Goal: Information Seeking & Learning: Learn about a topic

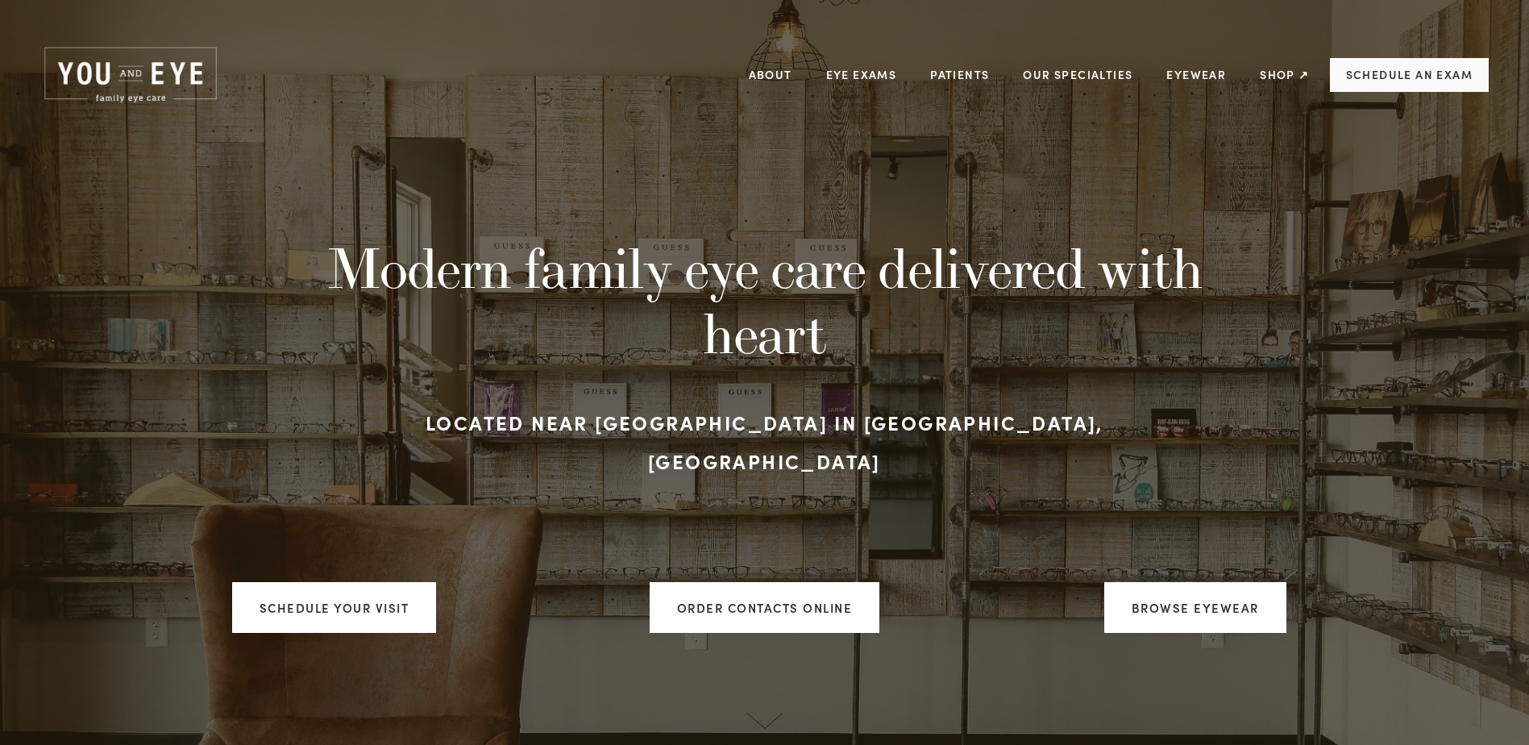
click at [1371, 81] on link "Schedule an Exam" at bounding box center [1409, 75] width 159 height 34
click at [771, 80] on link "About" at bounding box center [771, 74] width 44 height 25
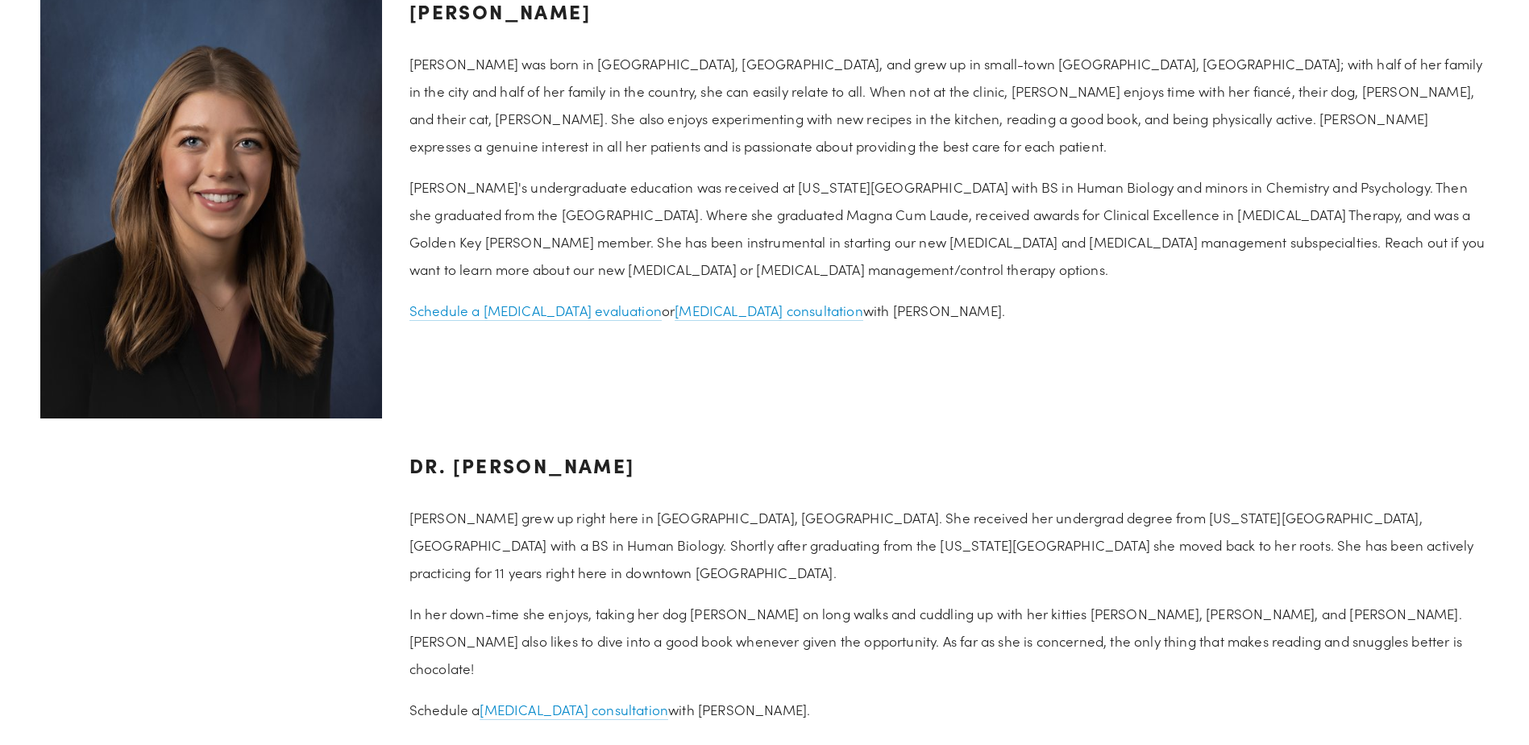
scroll to position [2016, 0]
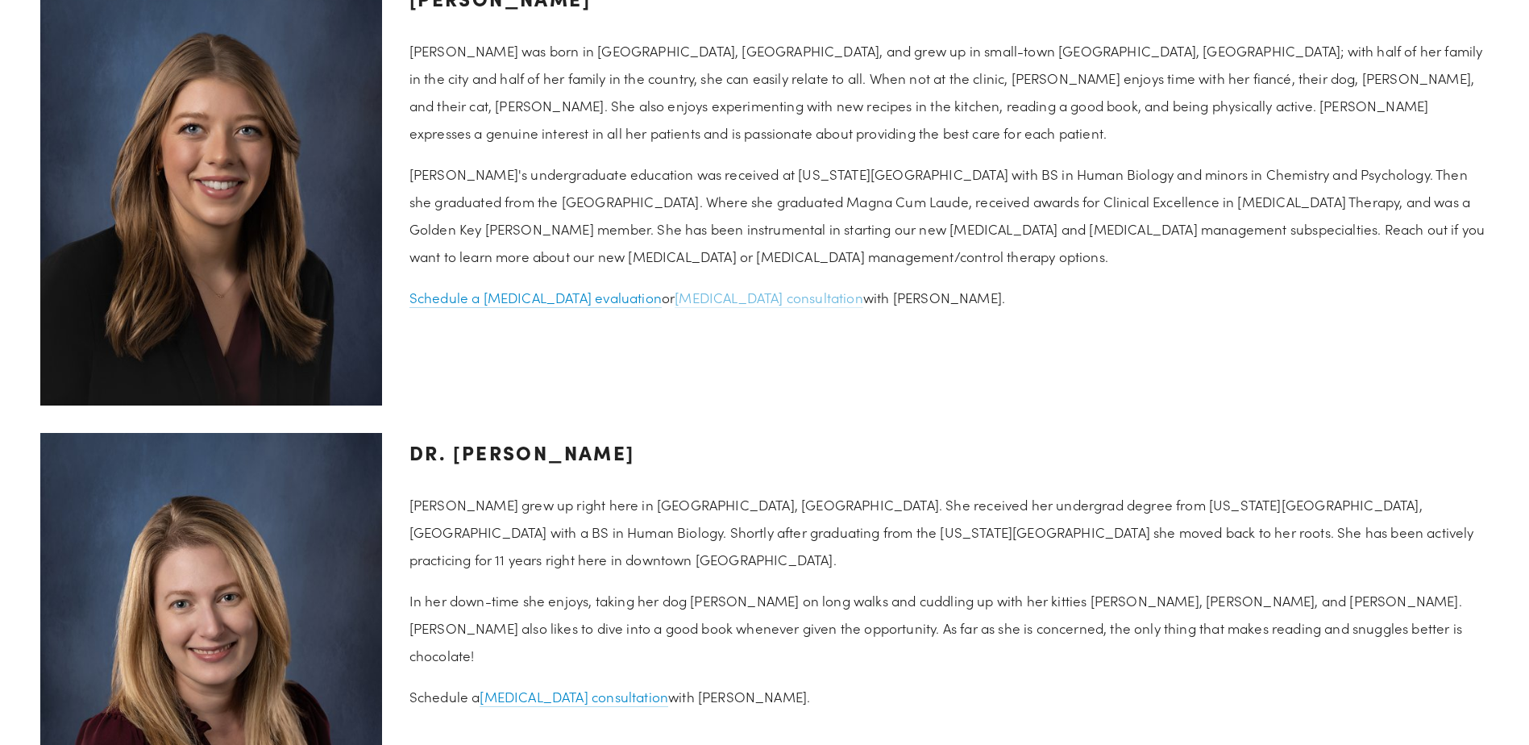
click at [702, 300] on link "[MEDICAL_DATA] consultation" at bounding box center [769, 298] width 189 height 19
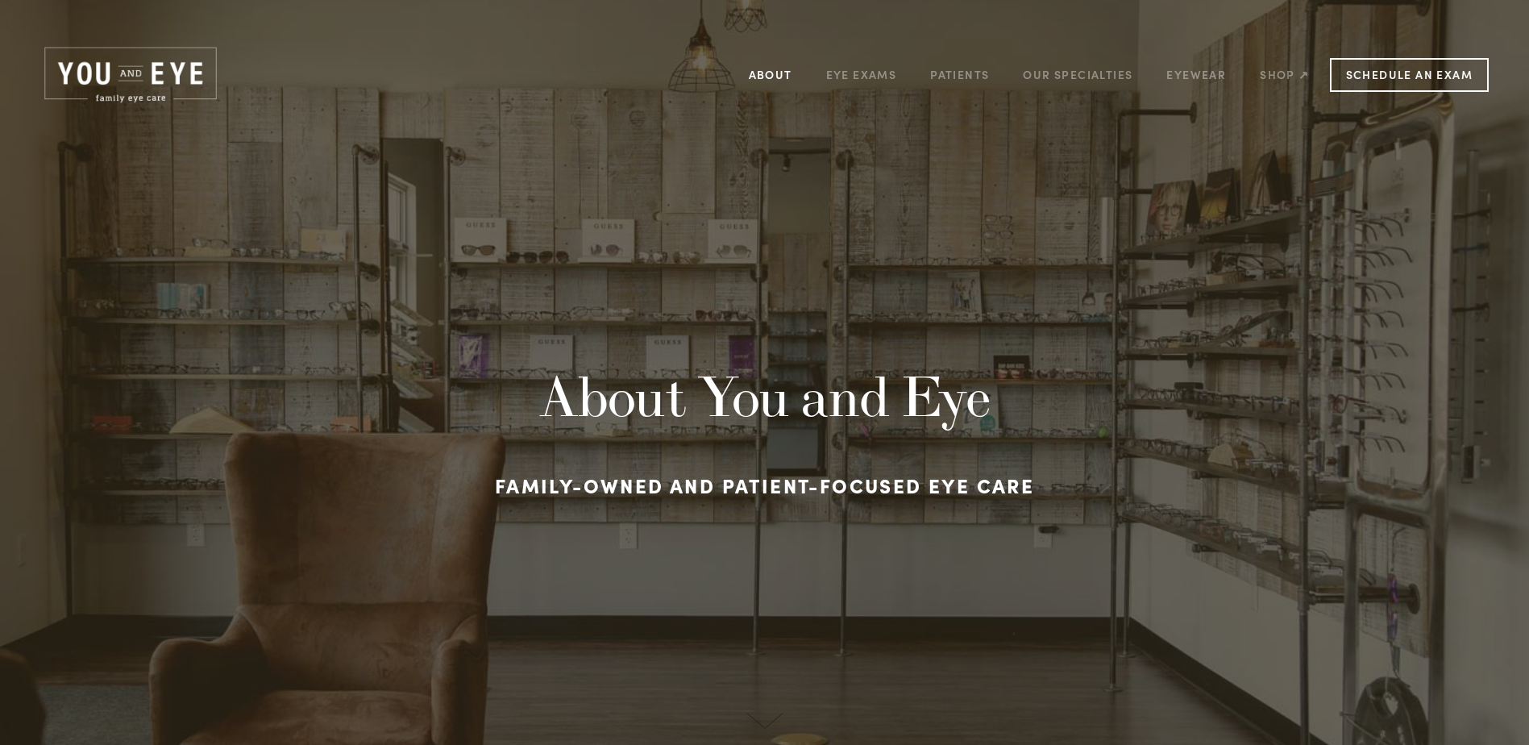
click at [786, 69] on link "About" at bounding box center [771, 74] width 44 height 25
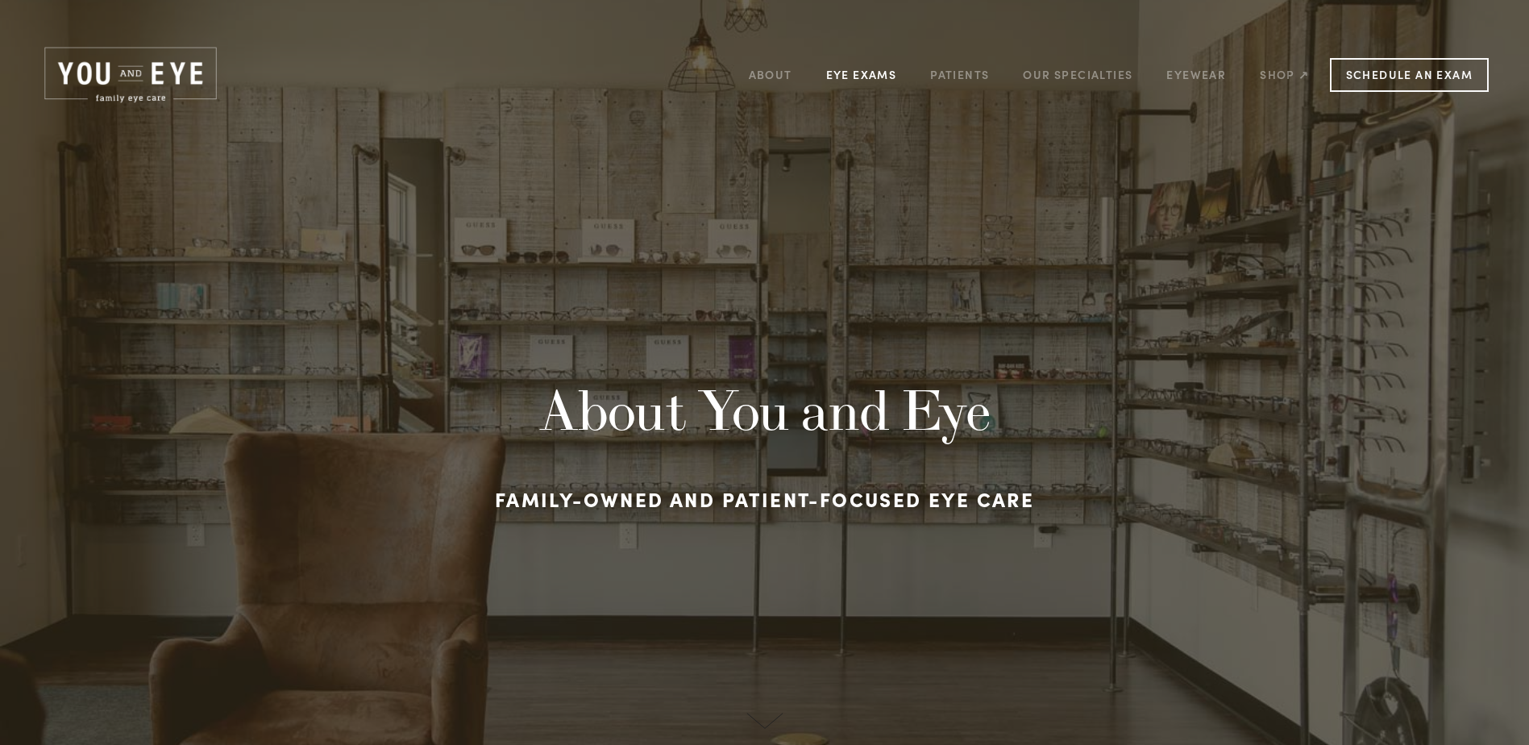
click at [867, 80] on link "Eye Exams" at bounding box center [861, 74] width 71 height 25
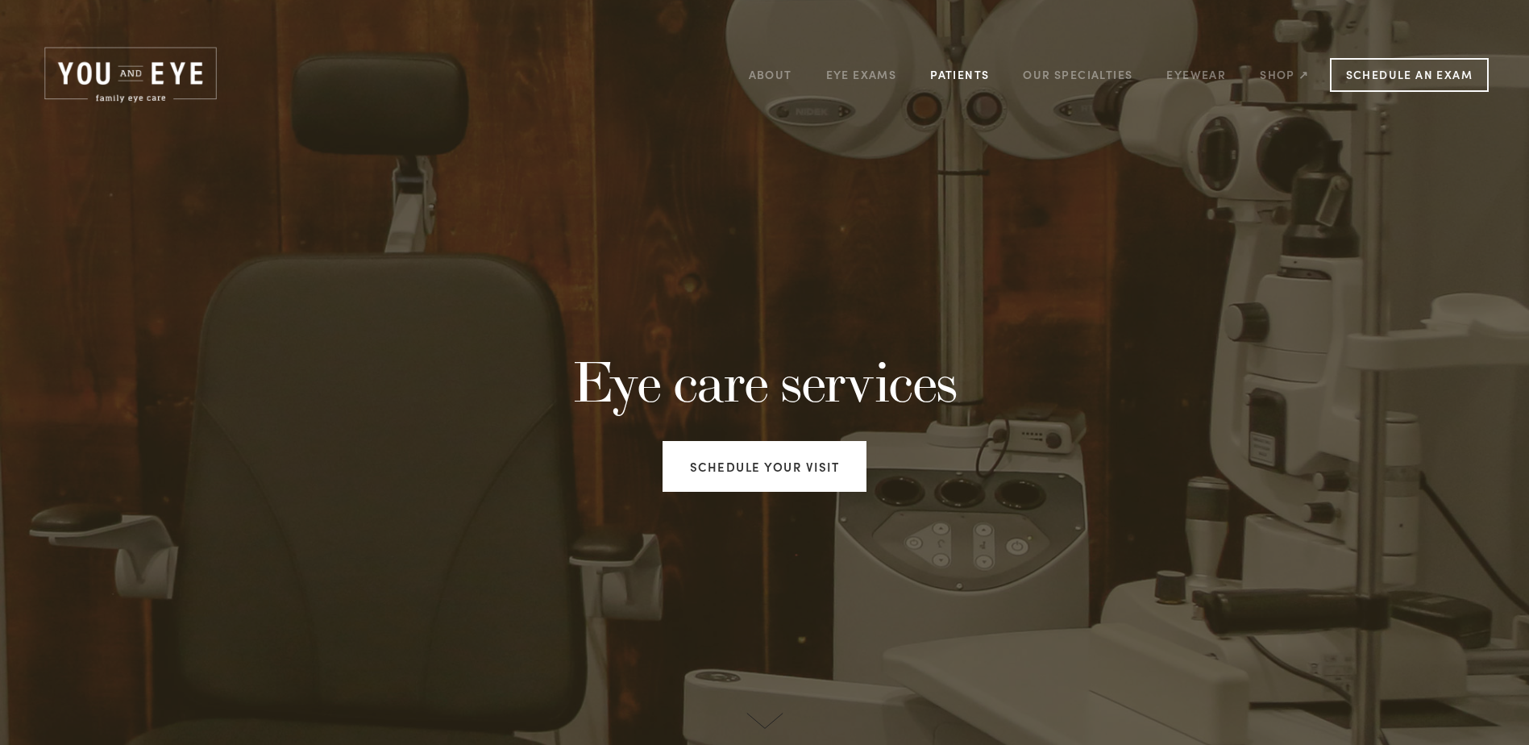
click at [959, 75] on link "Patients" at bounding box center [959, 74] width 59 height 25
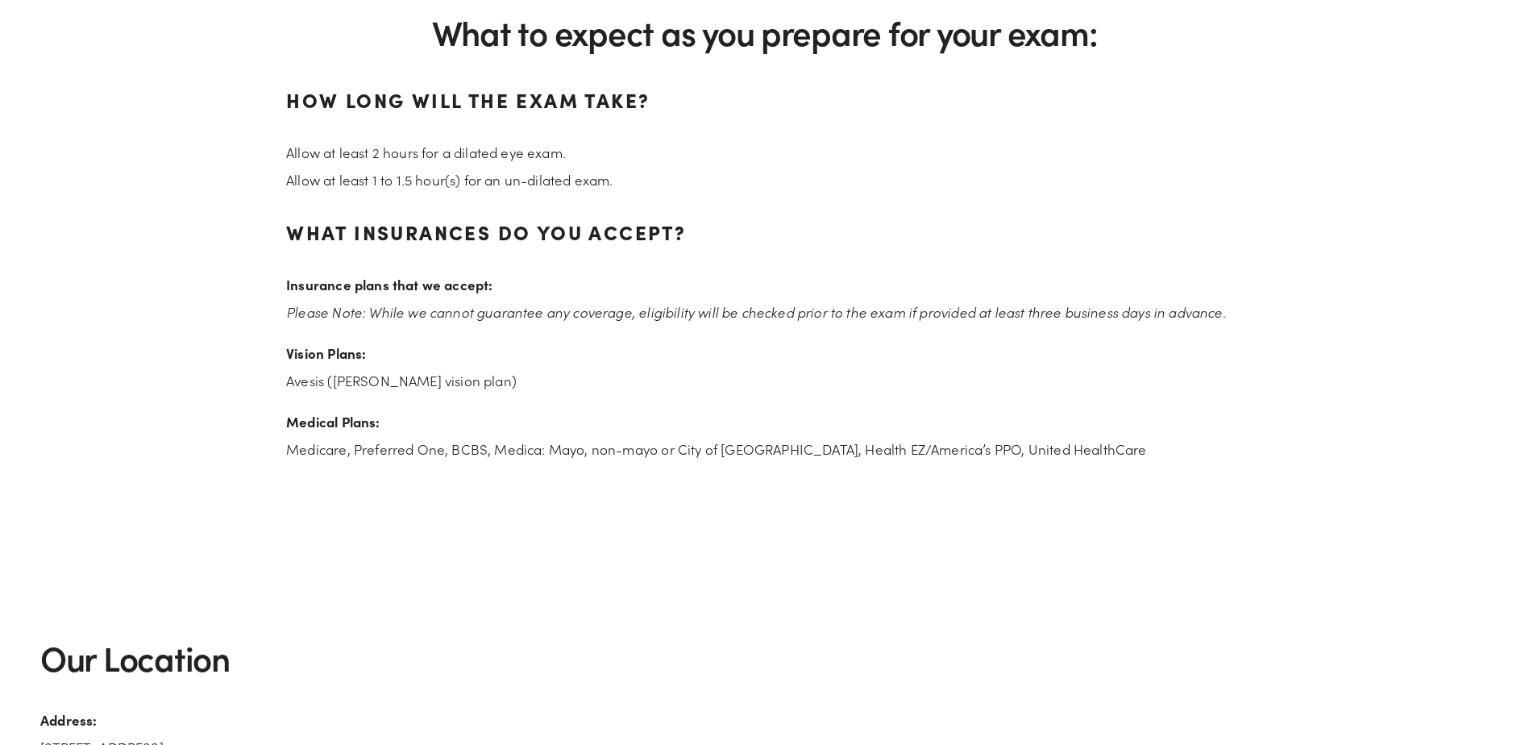
scroll to position [2409, 0]
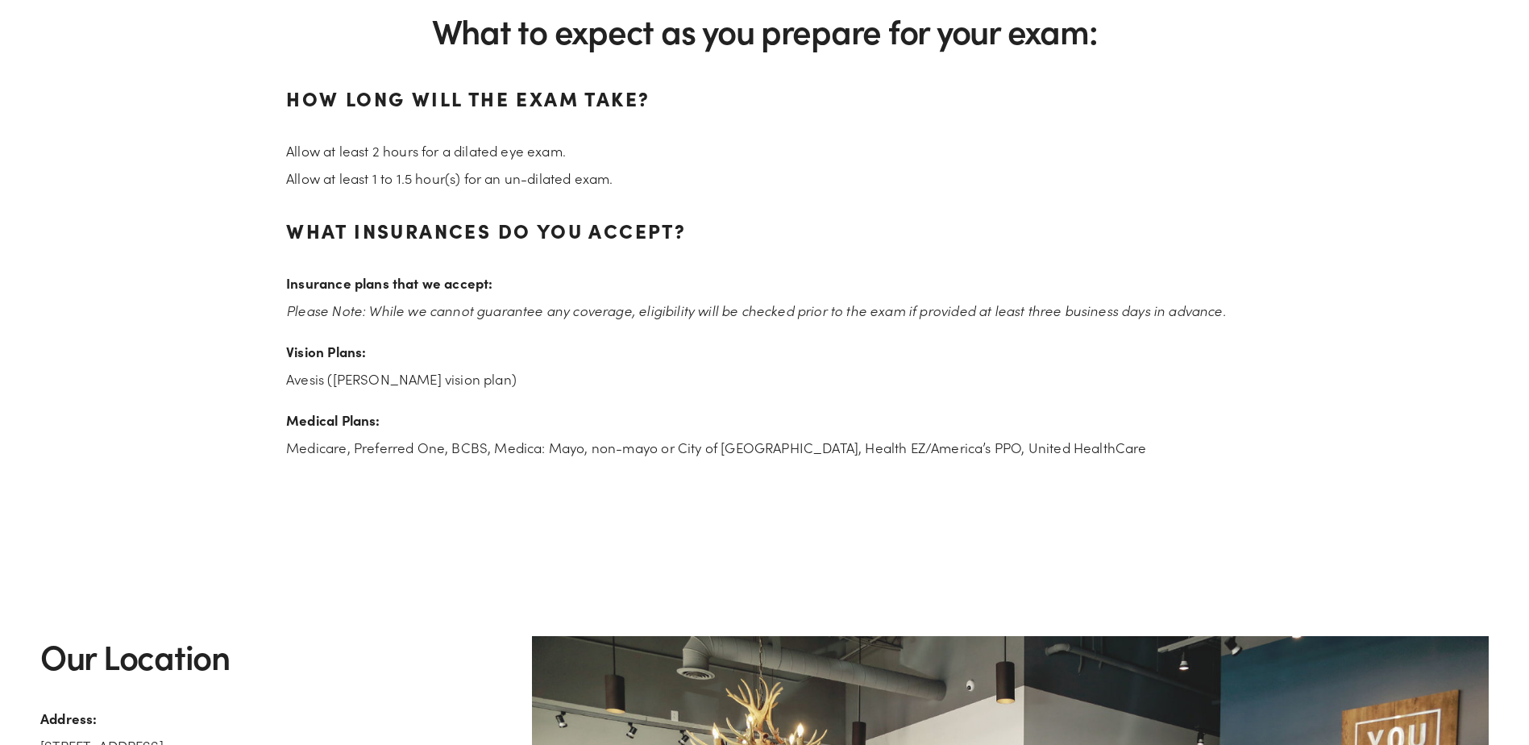
click at [948, 297] on p "Insurance plans that we accept: Please Note: While we cannot guarantee any cove…" at bounding box center [764, 296] width 957 height 55
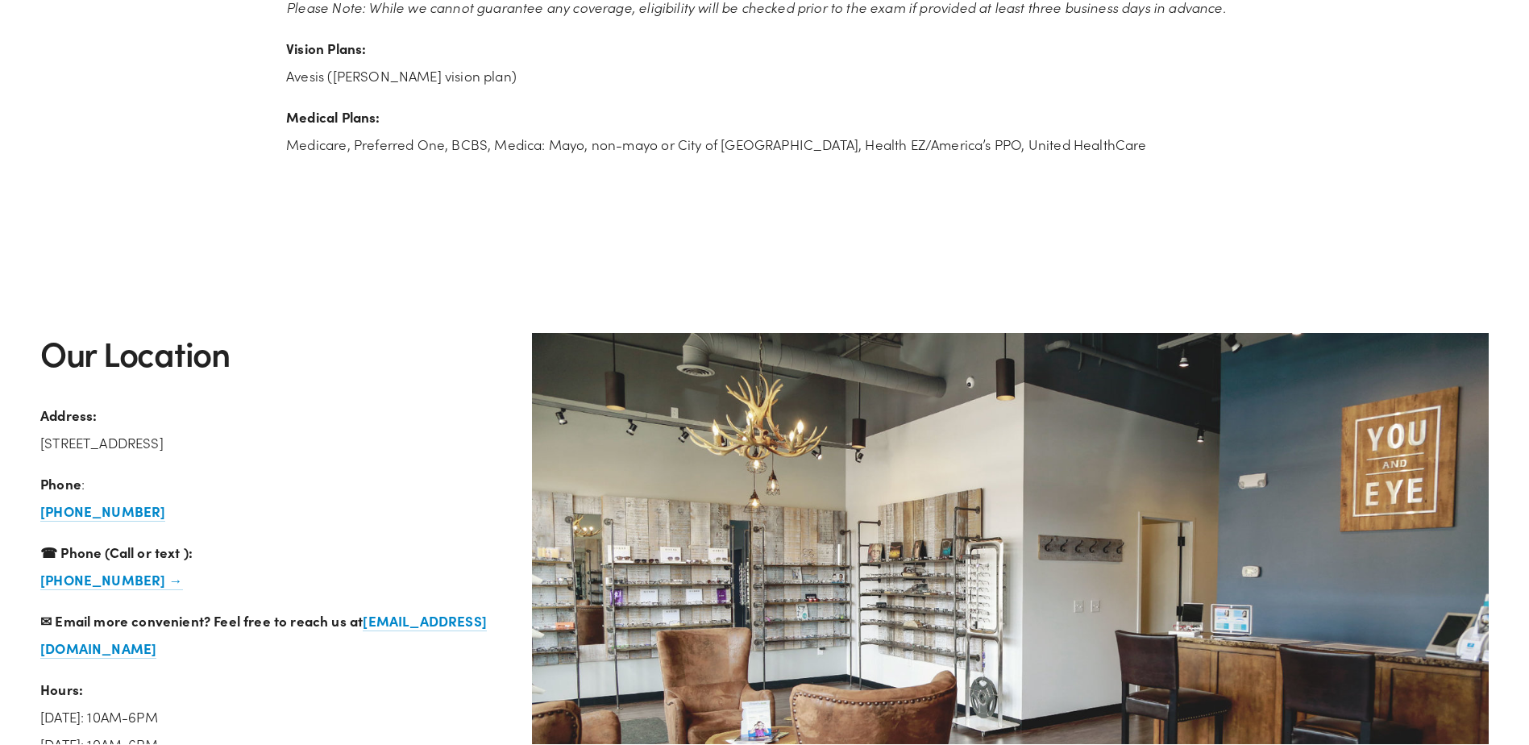
scroll to position [2713, 0]
